Goal: Information Seeking & Learning: Learn about a topic

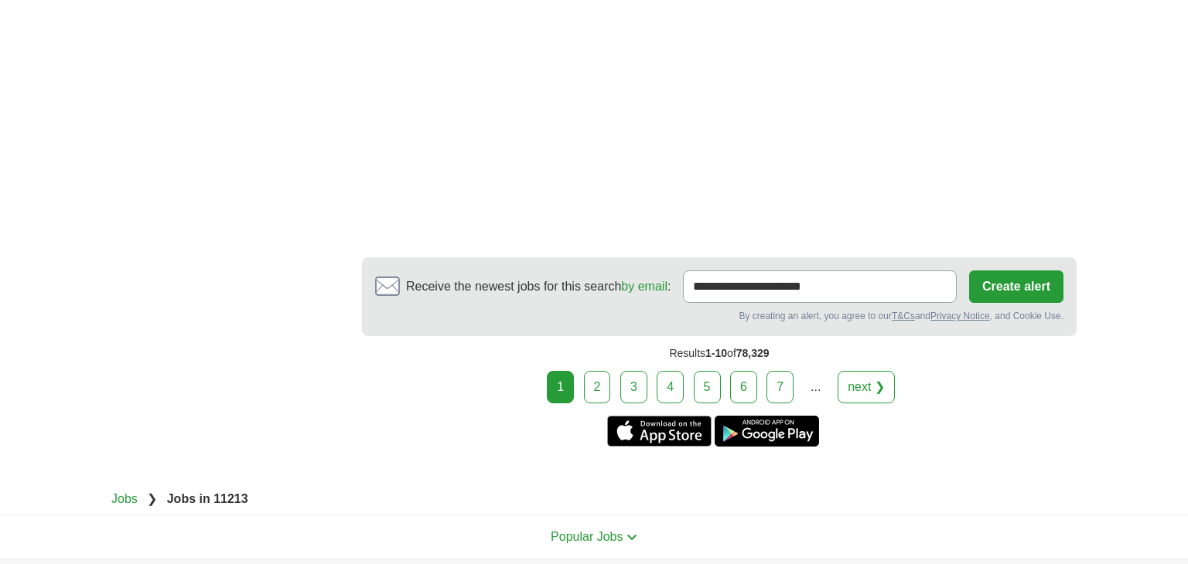
scroll to position [2785, 0]
click at [852, 370] on link "next ❯" at bounding box center [865, 386] width 57 height 32
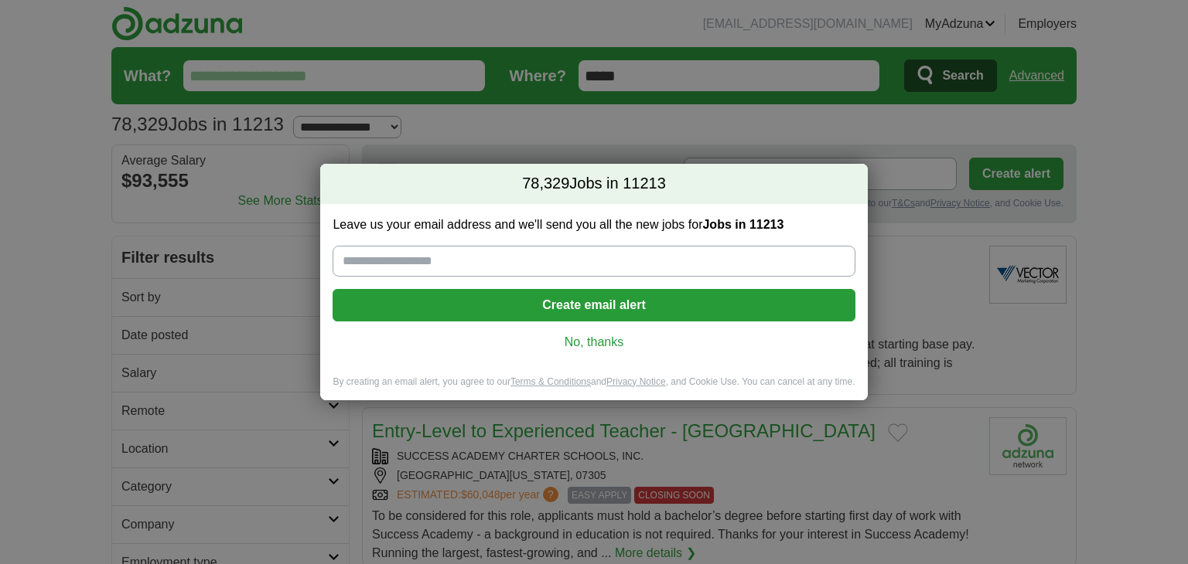
click at [607, 339] on link "No, thanks" at bounding box center [593, 342] width 497 height 17
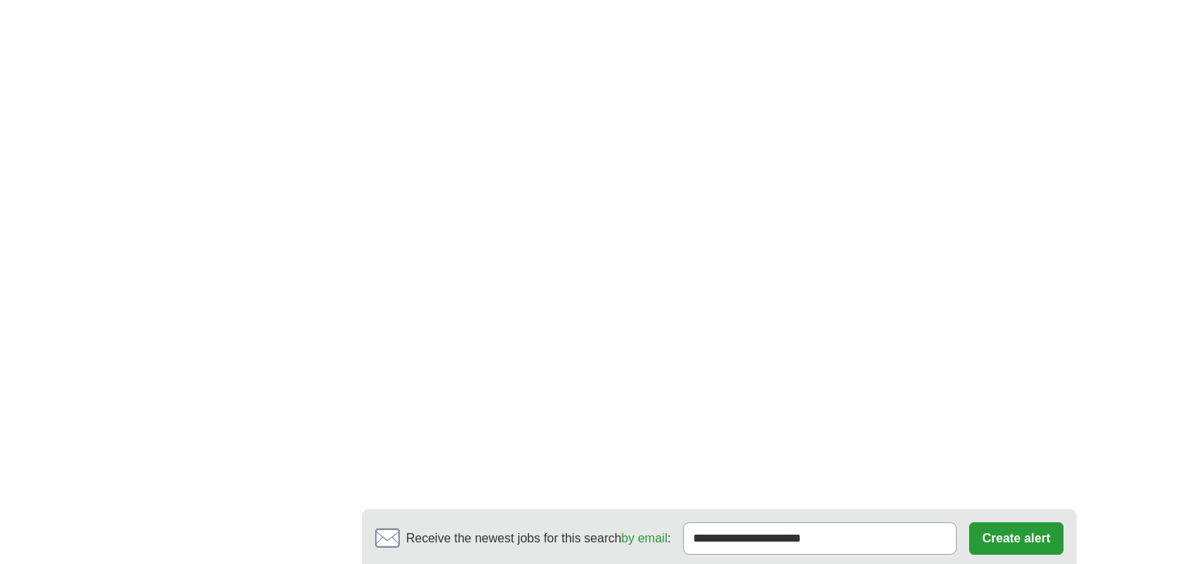
scroll to position [2956, 0]
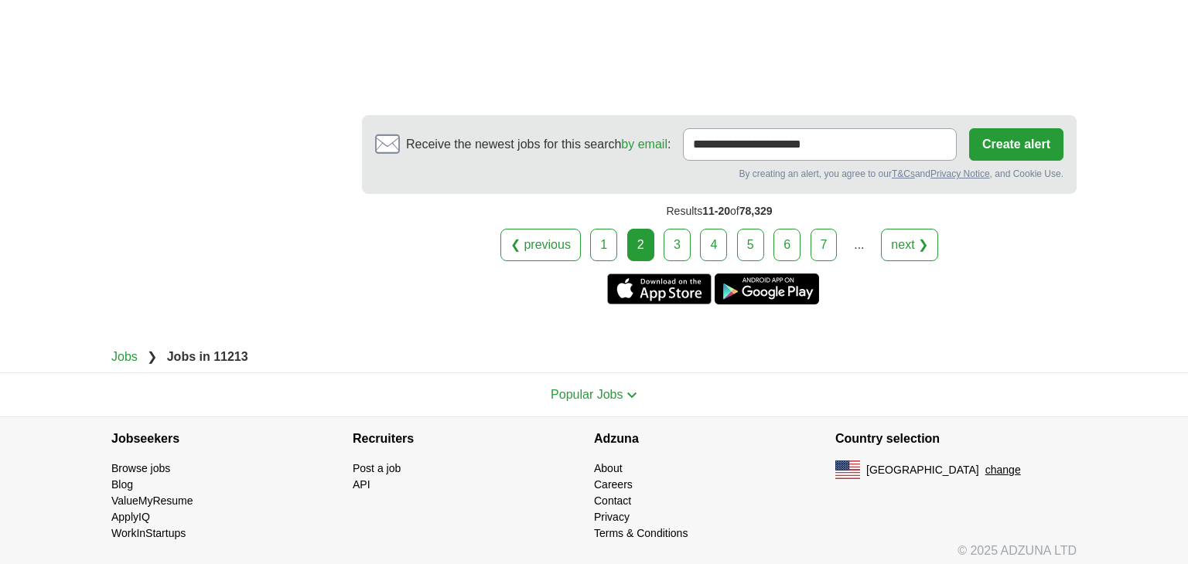
click at [686, 231] on link "3" at bounding box center [676, 245] width 27 height 32
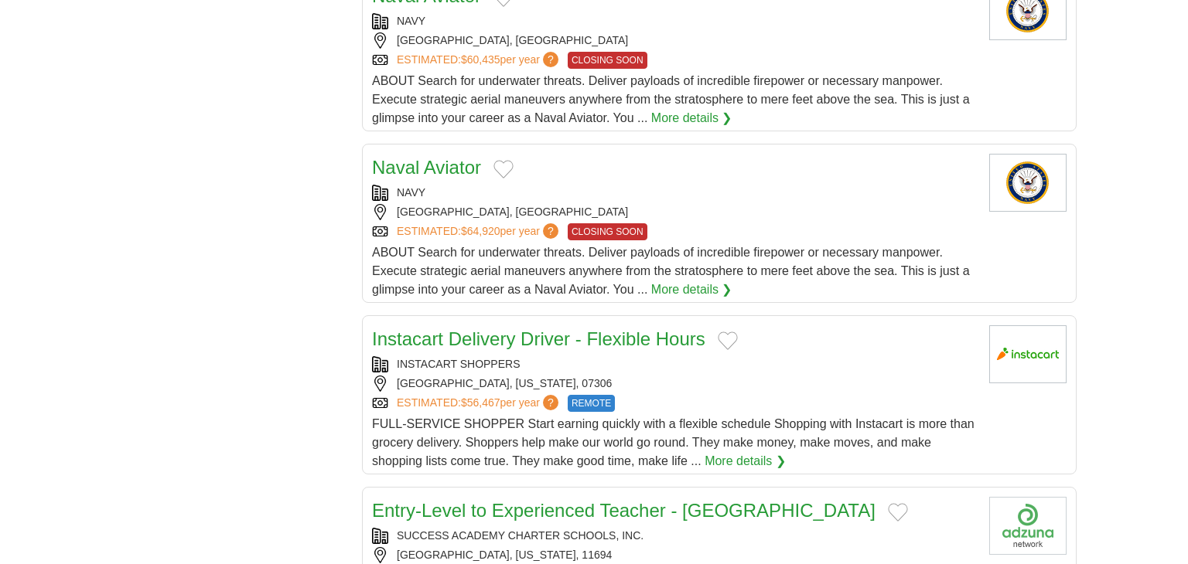
scroll to position [1442, 0]
